Goal: Transaction & Acquisition: Purchase product/service

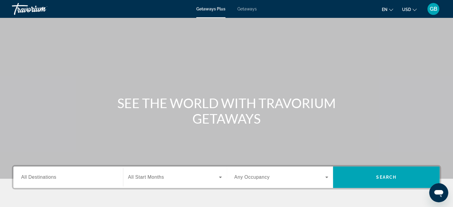
click at [434, 7] on span "GB" at bounding box center [433, 9] width 7 height 6
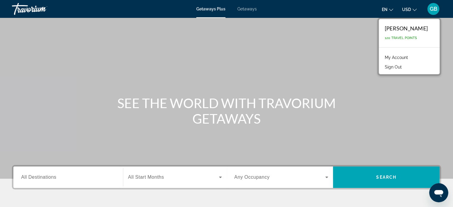
click at [407, 58] on link "My Account" at bounding box center [396, 58] width 29 height 8
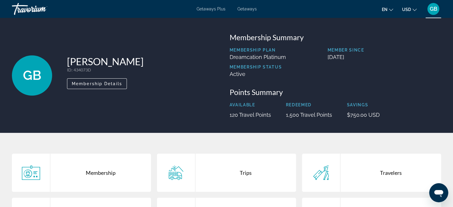
click at [247, 173] on div "Trips" at bounding box center [246, 173] width 101 height 38
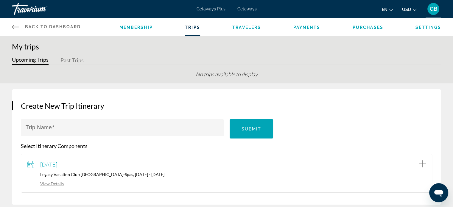
scroll to position [12, 0]
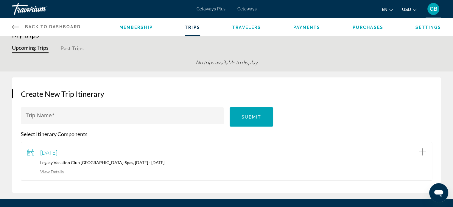
click at [250, 8] on span "Getaways" at bounding box center [247, 9] width 19 height 5
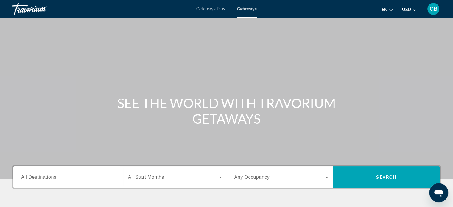
click at [433, 7] on span "GB" at bounding box center [433, 9] width 7 height 6
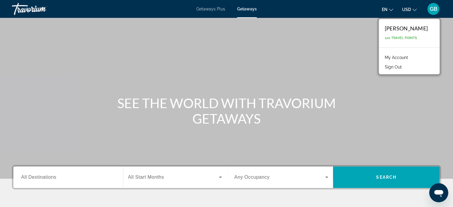
click at [407, 59] on link "My Account" at bounding box center [396, 58] width 29 height 8
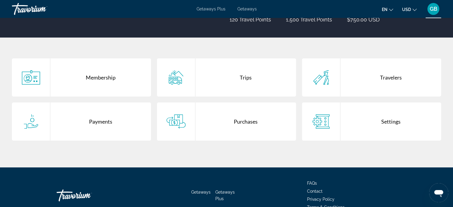
scroll to position [83, 0]
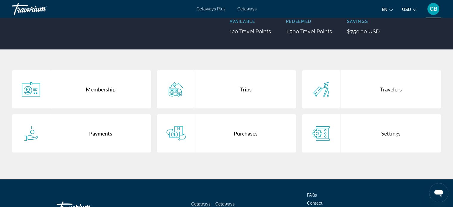
click at [249, 88] on div "Trips" at bounding box center [246, 89] width 101 height 38
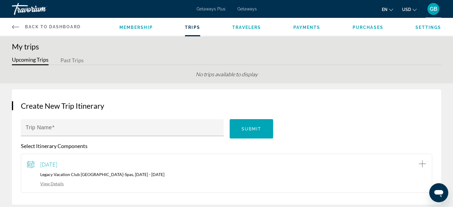
click at [53, 184] on link "View Details" at bounding box center [45, 183] width 37 height 5
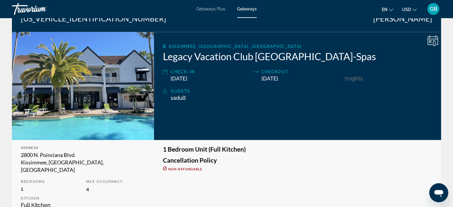
scroll to position [73, 0]
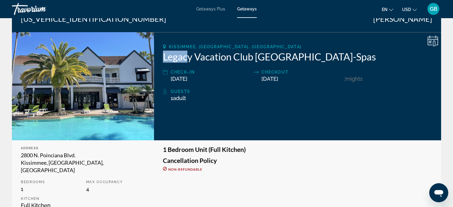
drag, startPoint x: 162, startPoint y: 55, endPoint x: 188, endPoint y: 56, distance: 26.0
click at [188, 56] on div "Kissimmee, FL, USA Legacy Vacation Club Orlando-Spas Check-In 02/22/2026 Checko…" at bounding box center [297, 86] width 287 height 108
click at [188, 56] on h2 "Legacy Vacation Club Orlando-Spas" at bounding box center [297, 57] width 269 height 12
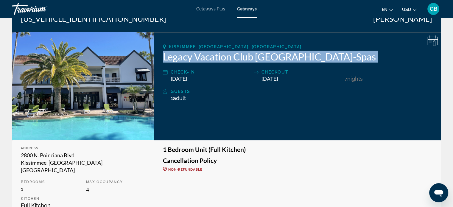
drag, startPoint x: 188, startPoint y: 56, endPoint x: 277, endPoint y: 53, distance: 88.9
click at [277, 53] on h2 "Legacy Vacation Club Orlando-Spas" at bounding box center [297, 57] width 269 height 12
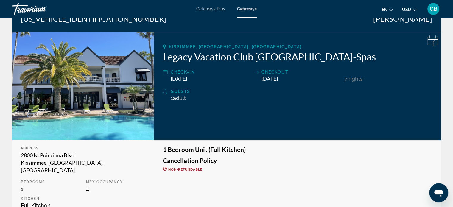
click at [164, 54] on h2 "Legacy Vacation Club Orlando-Spas" at bounding box center [297, 57] width 269 height 12
click at [204, 57] on h2 "Legacy Vacation Club Orlando-Spas" at bounding box center [297, 57] width 269 height 12
drag, startPoint x: 204, startPoint y: 57, endPoint x: 172, endPoint y: 53, distance: 32.2
click at [172, 53] on h2 "Legacy Vacation Club Orlando-Spas" at bounding box center [297, 57] width 269 height 12
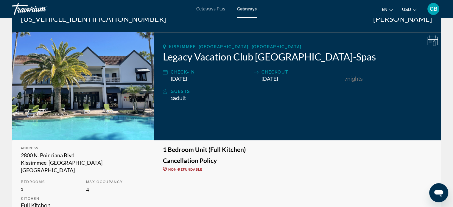
click at [172, 53] on h2 "Legacy Vacation Club Orlando-Spas" at bounding box center [297, 57] width 269 height 12
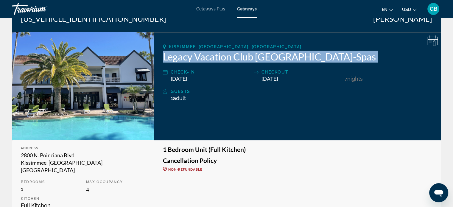
click at [172, 53] on h2 "Legacy Vacation Club Orlando-Spas" at bounding box center [297, 57] width 269 height 12
drag, startPoint x: 172, startPoint y: 53, endPoint x: 205, endPoint y: 53, distance: 33.4
click at [205, 53] on h2 "Legacy Vacation Club Orlando-Spas" at bounding box center [297, 57] width 269 height 12
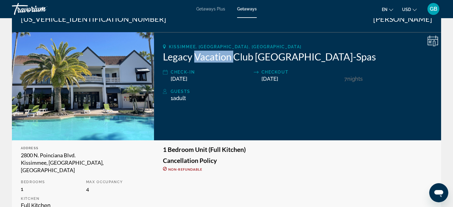
click at [205, 53] on h2 "Legacy Vacation Club Orlando-Spas" at bounding box center [297, 57] width 269 height 12
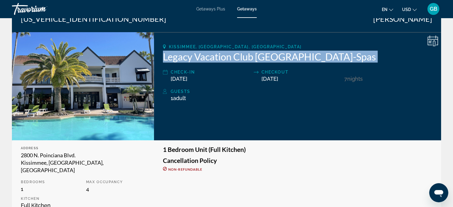
click at [205, 53] on h2 "Legacy Vacation Club Orlando-Spas" at bounding box center [297, 57] width 269 height 12
drag, startPoint x: 205, startPoint y: 53, endPoint x: 195, endPoint y: 55, distance: 10.6
click at [195, 55] on h2 "Legacy Vacation Club Orlando-Spas" at bounding box center [297, 57] width 269 height 12
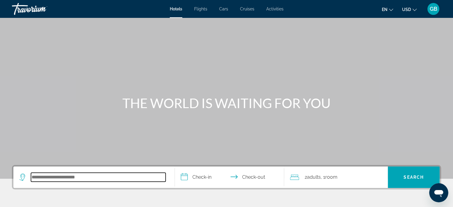
click at [104, 180] on input "Search hotel destination" at bounding box center [98, 177] width 135 height 9
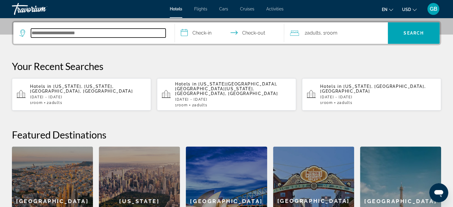
scroll to position [145, 0]
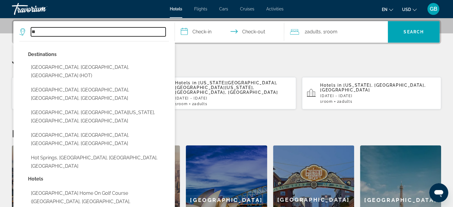
type input "*"
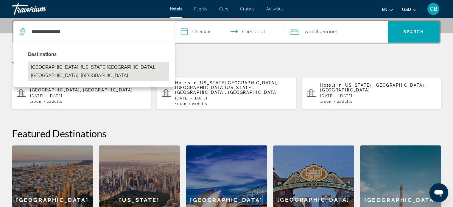
click at [125, 68] on button "[GEOGRAPHIC_DATA], [US_STATE][GEOGRAPHIC_DATA], [GEOGRAPHIC_DATA], [GEOGRAPHIC_…" at bounding box center [98, 72] width 141 height 20
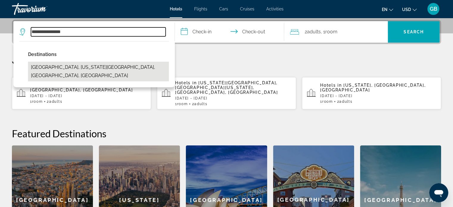
type input "**********"
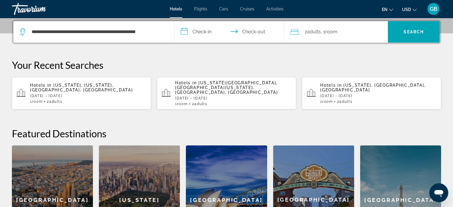
click at [203, 31] on input "**********" at bounding box center [231, 32] width 112 height 23
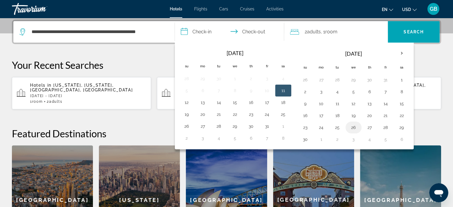
click at [351, 126] on button "26" at bounding box center [354, 127] width 10 height 8
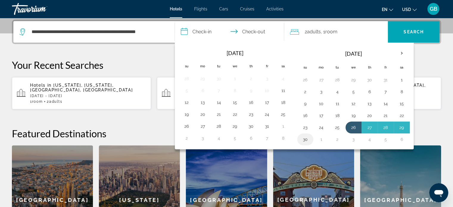
click at [302, 140] on button "30" at bounding box center [306, 139] width 10 height 8
type input "**********"
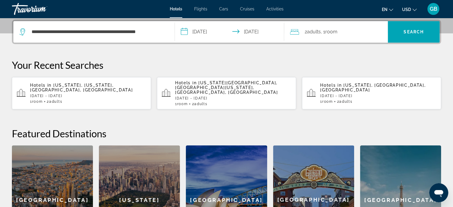
click at [354, 28] on div "2 Adult Adults , 1 Room rooms" at bounding box center [339, 32] width 98 height 8
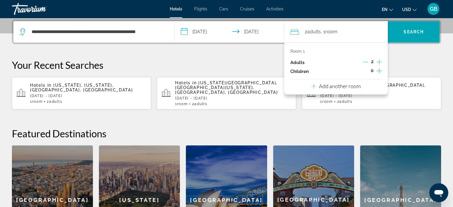
click at [380, 71] on icon "Increment children" at bounding box center [379, 70] width 5 height 7
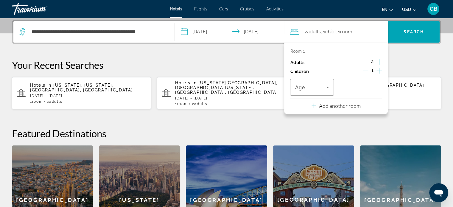
click at [380, 71] on icon "Increment children" at bounding box center [379, 70] width 5 height 7
click at [329, 87] on icon "Travelers: 2 adults, 2 children" at bounding box center [327, 87] width 7 height 7
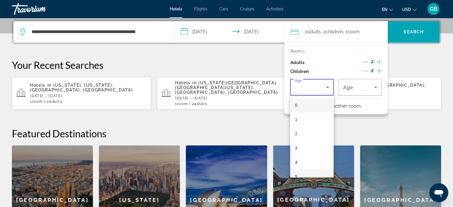
click at [297, 173] on span "5" at bounding box center [296, 176] width 2 height 7
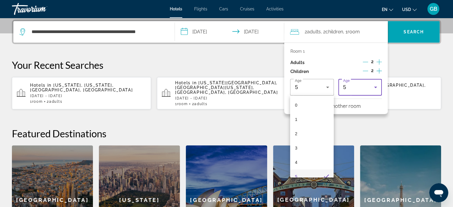
scroll to position [0, 0]
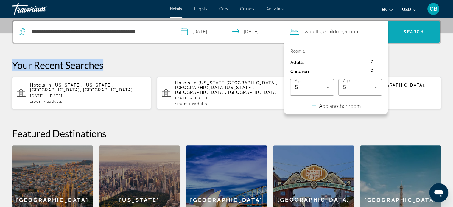
drag, startPoint x: 410, startPoint y: 60, endPoint x: 413, endPoint y: 32, distance: 27.5
click at [413, 32] on div "**********" at bounding box center [226, 137] width 453 height 235
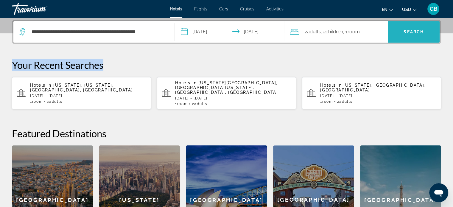
click at [413, 32] on span "Search" at bounding box center [414, 32] width 20 height 5
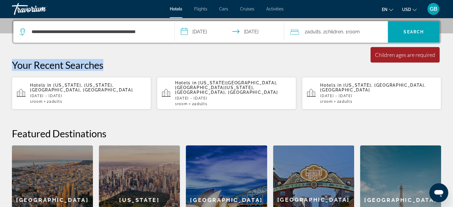
click at [354, 32] on span "Room" at bounding box center [354, 32] width 12 height 6
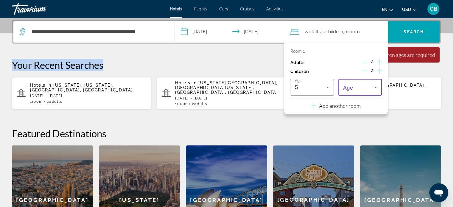
click at [376, 86] on icon "Travelers: 2 adults, 2 children" at bounding box center [375, 87] width 7 height 7
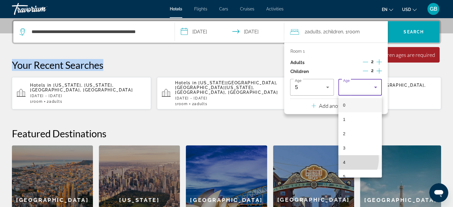
click at [343, 159] on span "4" at bounding box center [344, 162] width 2 height 7
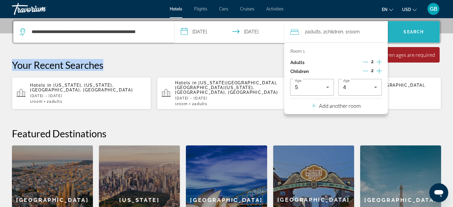
click at [422, 33] on span "Search" at bounding box center [414, 32] width 20 height 5
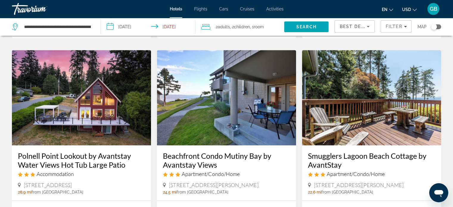
scroll to position [465, 0]
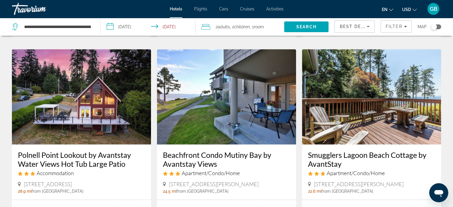
click at [369, 24] on icon "Sort by" at bounding box center [368, 26] width 7 height 7
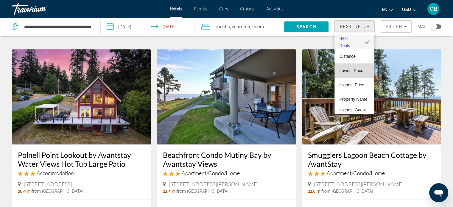
click at [355, 71] on span "Lowest Price" at bounding box center [352, 70] width 24 height 5
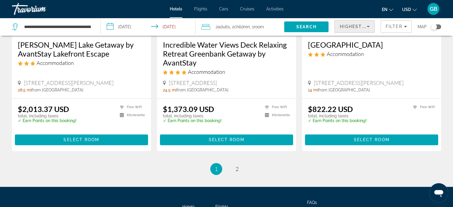
scroll to position [780, 0]
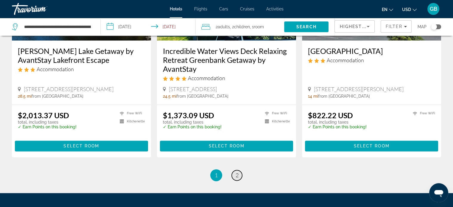
click at [238, 170] on link "page 2" at bounding box center [237, 175] width 10 height 10
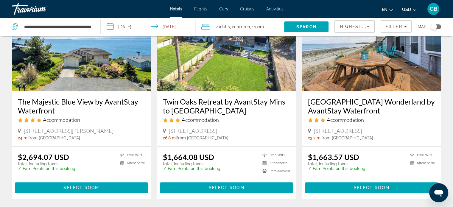
scroll to position [518, 0]
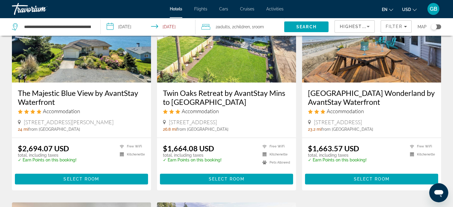
click at [440, 25] on div "Toggle map" at bounding box center [436, 26] width 10 height 5
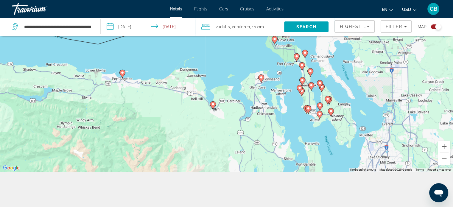
scroll to position [72, 0]
click at [69, 126] on div "To activate drag with keyboard, press Alt + Enter. Once in keyboard drag state,…" at bounding box center [226, 67] width 453 height 207
click at [126, 73] on div "To activate drag with keyboard, press Alt + Enter. Once in keyboard drag state,…" at bounding box center [226, 67] width 453 height 207
click at [121, 72] on image "Main content" at bounding box center [123, 72] width 4 height 4
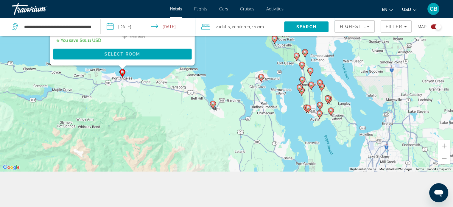
click at [121, 72] on image "Main content" at bounding box center [123, 72] width 4 height 4
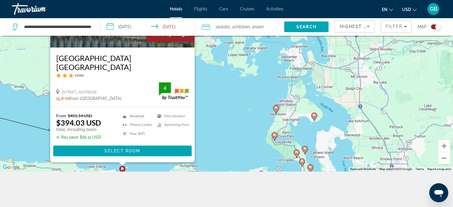
click at [216, 78] on div "To activate drag with keyboard, press Alt + Enter. Once in keyboard drag state,…" at bounding box center [226, 67] width 453 height 207
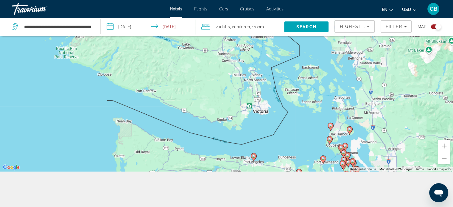
click at [385, 149] on div "To activate drag with keyboard, press Alt + Enter. Once in keyboard drag state,…" at bounding box center [226, 67] width 453 height 207
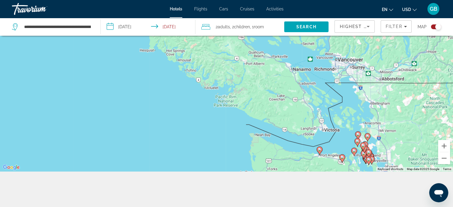
click at [360, 128] on div "To activate drag with keyboard, press Alt + Enter. Once in keyboard drag state,…" at bounding box center [226, 67] width 453 height 207
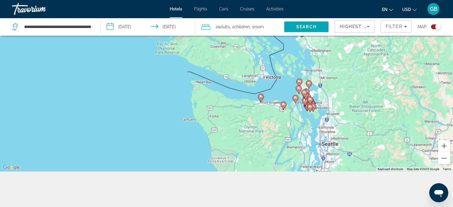
drag, startPoint x: 360, startPoint y: 128, endPoint x: 298, endPoint y: 73, distance: 82.4
click at [298, 73] on div "To activate drag with keyboard, press Alt + Enter. Once in keyboard drag state,…" at bounding box center [226, 67] width 453 height 207
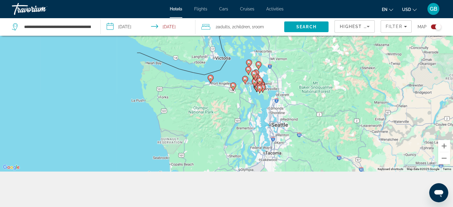
drag, startPoint x: 270, startPoint y: 87, endPoint x: 214, endPoint y: 73, distance: 57.9
click at [214, 73] on div "To activate drag with keyboard, press Alt + Enter. Once in keyboard drag state,…" at bounding box center [226, 67] width 453 height 207
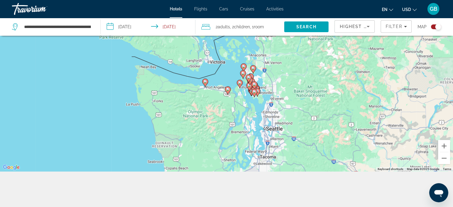
click at [206, 82] on image "Main content" at bounding box center [206, 82] width 4 height 4
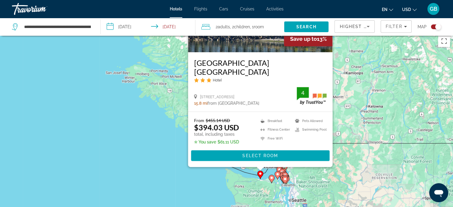
scroll to position [0, 0]
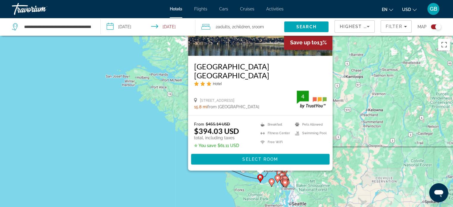
click at [403, 96] on div "To activate drag with keyboard, press Alt + Enter. Once in keyboard drag state,…" at bounding box center [226, 139] width 453 height 207
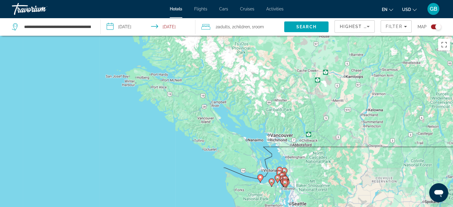
click at [271, 184] on icon "Main content" at bounding box center [271, 183] width 5 height 8
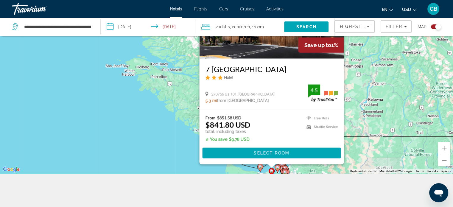
scroll to position [66, 0]
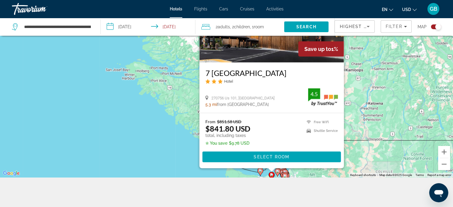
click at [393, 128] on div "To activate drag with keyboard, press Alt + Enter. Once in keyboard drag state,…" at bounding box center [226, 73] width 453 height 207
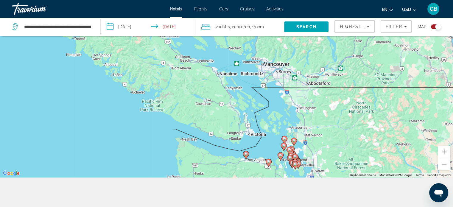
click at [283, 145] on image "Main content" at bounding box center [284, 146] width 4 height 4
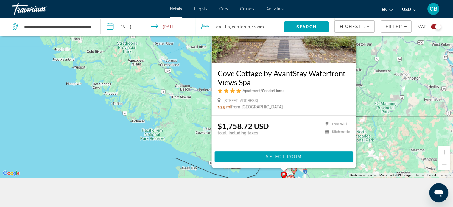
click at [365, 106] on div "To activate drag with keyboard, press Alt + Enter. Once in keyboard drag state,…" at bounding box center [226, 73] width 453 height 207
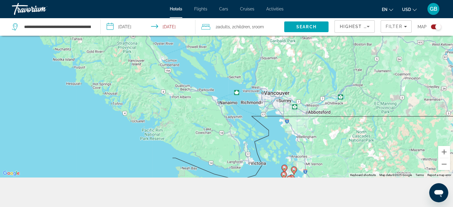
click at [294, 169] on image "Main content" at bounding box center [294, 170] width 4 height 4
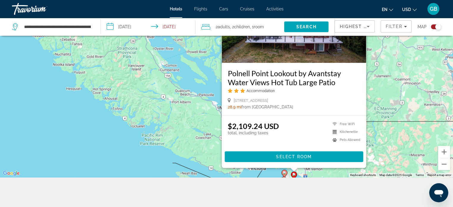
drag, startPoint x: 401, startPoint y: 60, endPoint x: 382, endPoint y: 94, distance: 39.6
click at [401, 60] on div "To activate drag with keyboard, press Alt + Enter. Once in keyboard drag state,…" at bounding box center [226, 73] width 453 height 207
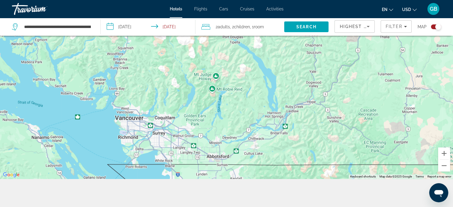
scroll to position [69, 0]
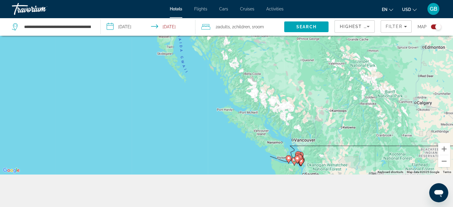
click at [296, 154] on icon "Main content" at bounding box center [297, 157] width 5 height 8
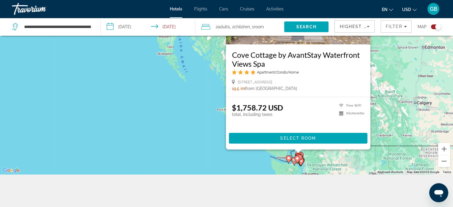
click at [296, 71] on div "To activate drag with keyboard, press Alt + Enter. Once in keyboard drag state,…" at bounding box center [453, 71] width 453 height 0
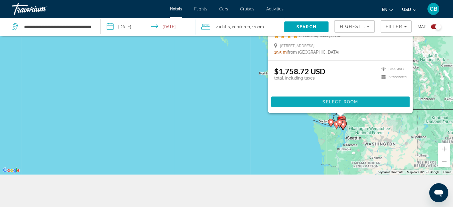
scroll to position [68, 0]
